Goal: Information Seeking & Learning: Check status

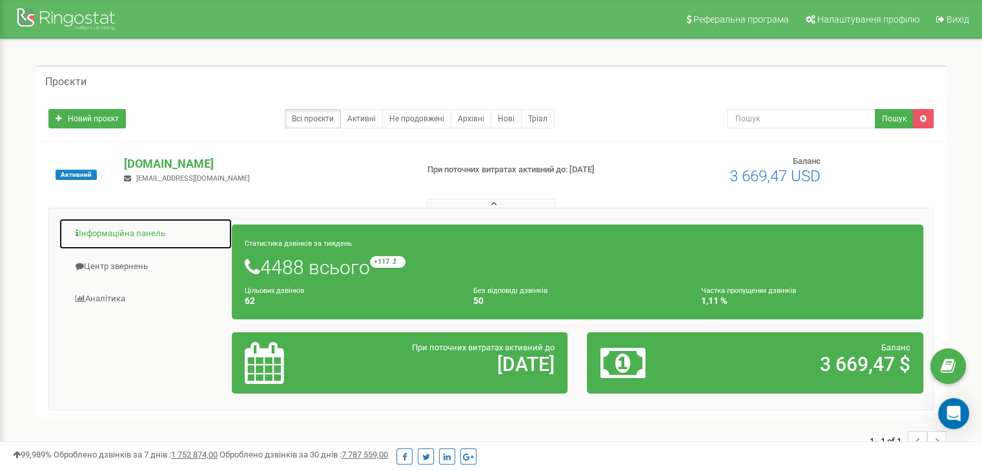
click at [128, 232] on link "Інформаційна панель" at bounding box center [146, 234] width 174 height 32
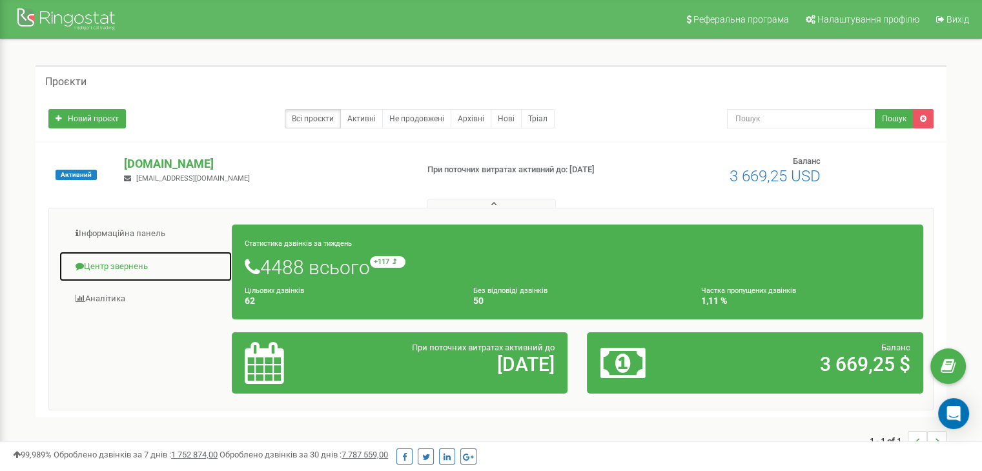
click at [103, 260] on link "Центр звернень" at bounding box center [146, 267] width 174 height 32
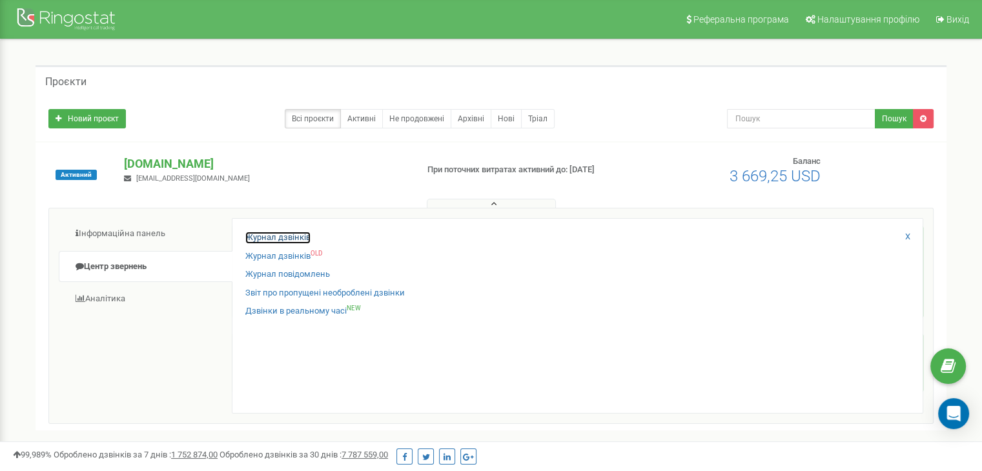
click at [261, 239] on link "Журнал дзвінків" at bounding box center [277, 238] width 65 height 12
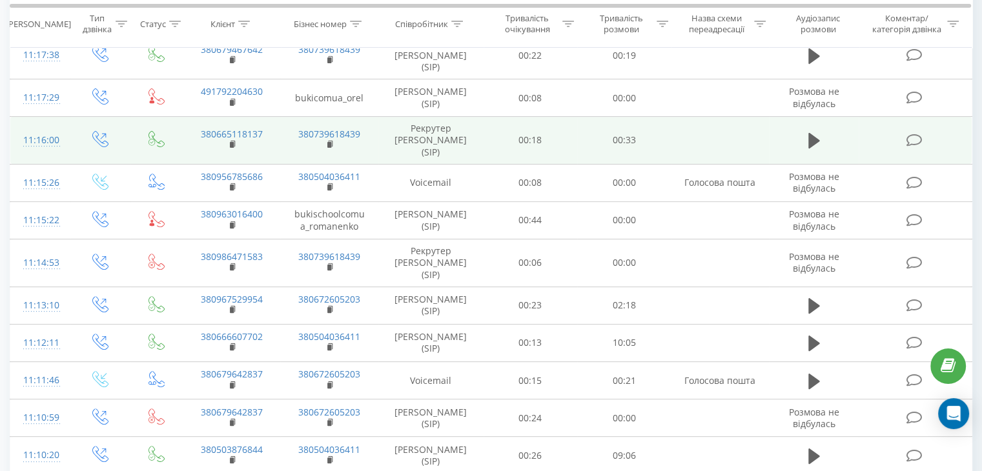
scroll to position [452, 0]
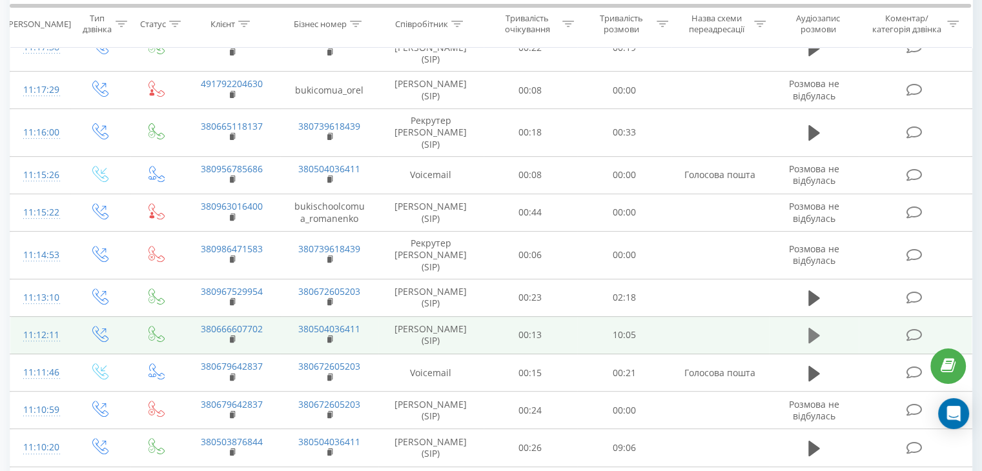
click at [814, 328] on icon at bounding box center [814, 335] width 12 height 15
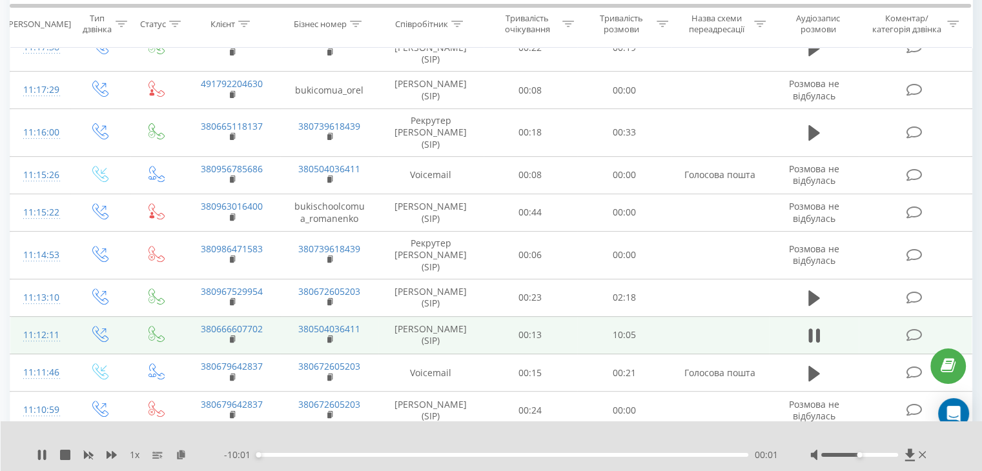
click at [136, 453] on span "1 x" at bounding box center [135, 455] width 10 height 13
click at [110, 454] on icon at bounding box center [112, 455] width 10 height 8
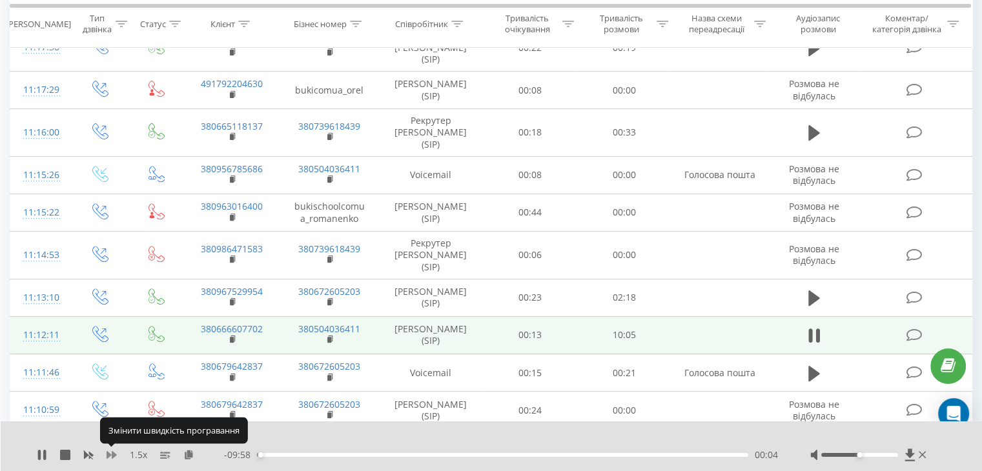
click at [110, 454] on icon at bounding box center [112, 455] width 10 height 8
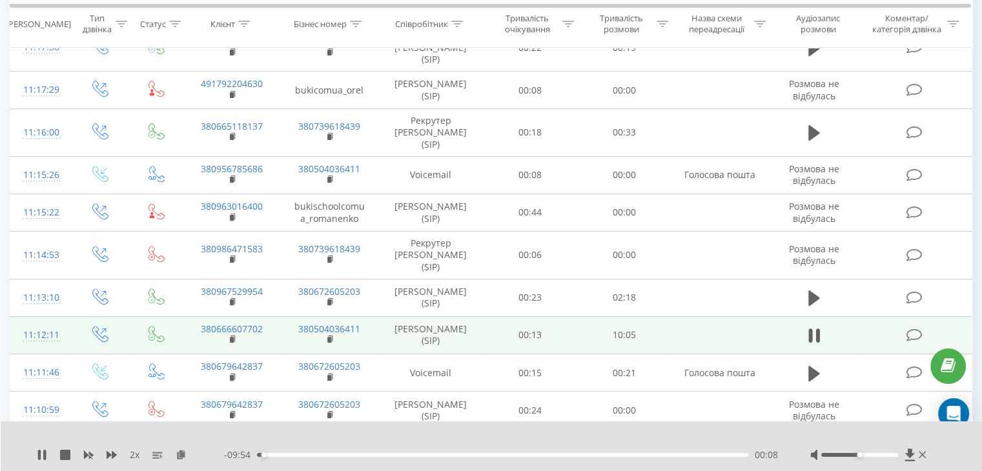
click at [376, 454] on div "00:08" at bounding box center [502, 455] width 491 height 4
click at [715, 458] on div "- 07:34 02:28 02:28" at bounding box center [501, 455] width 554 height 13
click at [715, 456] on div "02:29" at bounding box center [502, 455] width 491 height 4
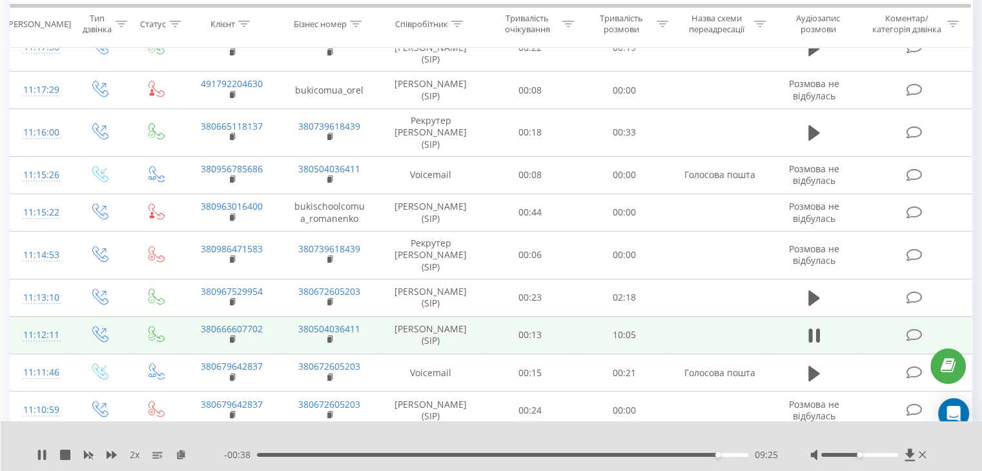
click at [684, 455] on div "09:25" at bounding box center [502, 455] width 491 height 4
click at [661, 456] on div "08:16" at bounding box center [502, 455] width 491 height 4
click at [640, 454] on div "08:19" at bounding box center [502, 455] width 491 height 4
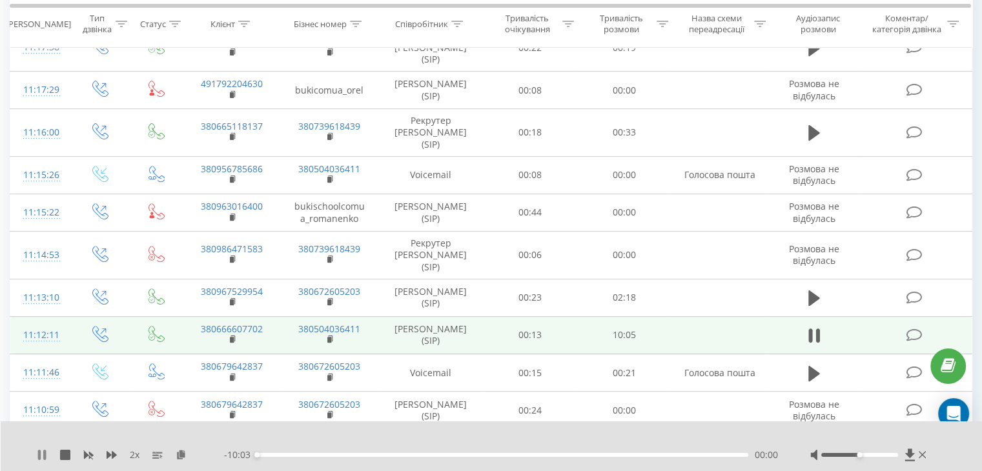
click at [39, 458] on icon at bounding box center [39, 455] width 3 height 10
